Goal: Find specific page/section: Find specific page/section

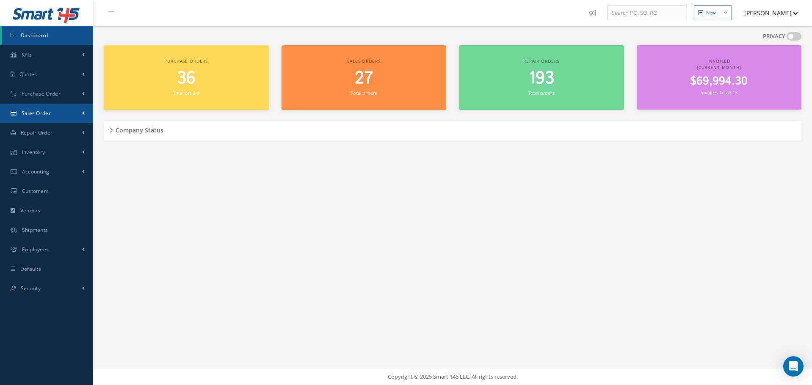
click at [35, 112] on span "Sales Order" at bounding box center [36, 113] width 29 height 7
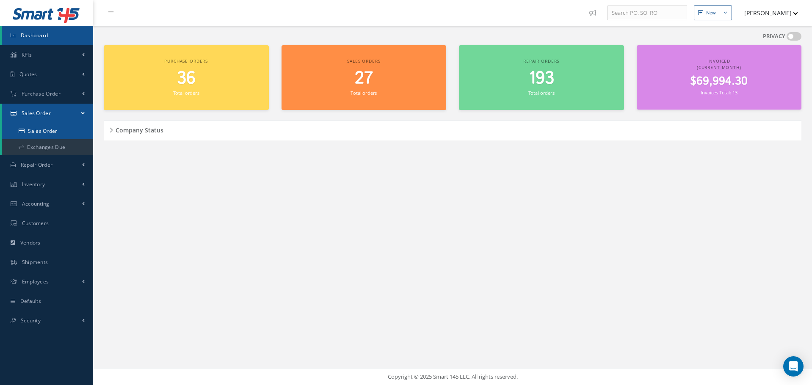
click at [42, 130] on link "Sales Order" at bounding box center [47, 131] width 91 height 16
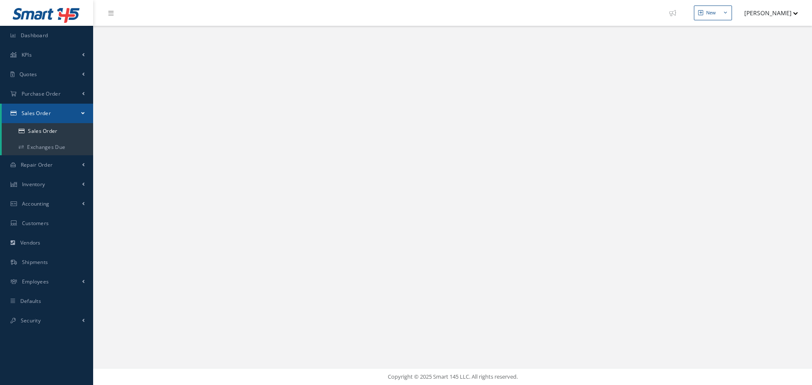
select select "25"
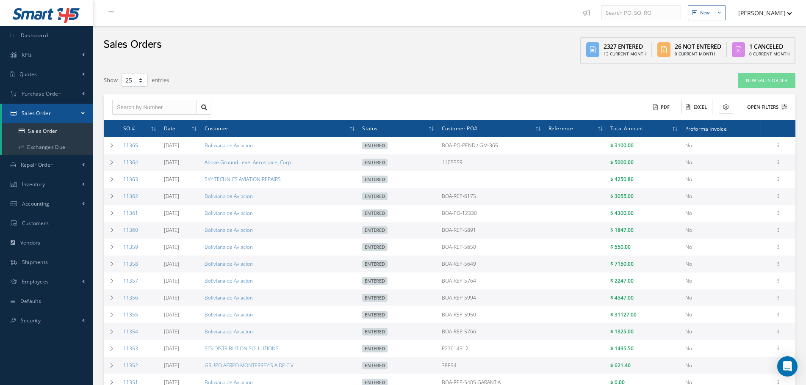
click at [781, 108] on icon at bounding box center [784, 107] width 6 height 6
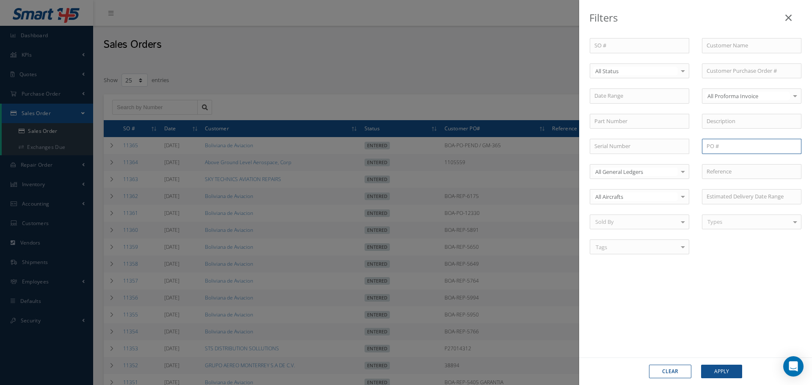
click at [721, 145] on input "text" at bounding box center [751, 146] width 99 height 15
paste input "1105559"
type input "1105559"
click at [727, 370] on button "Apply" at bounding box center [721, 372] width 41 height 14
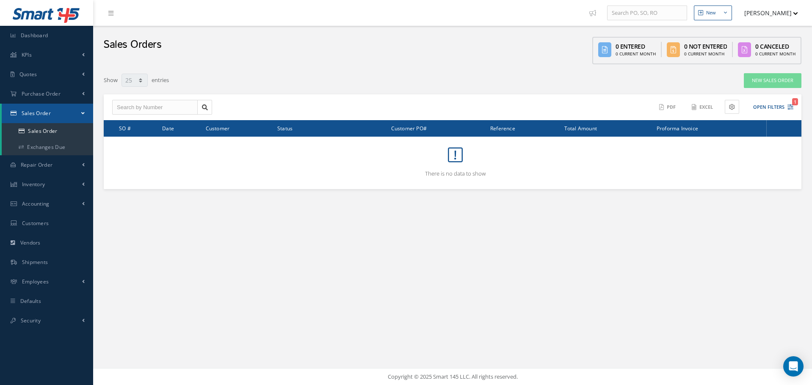
click at [704, 243] on div "New New Purchase Order New Customer Quote New Sales Order New Repair Order [PER…" at bounding box center [452, 192] width 719 height 385
